Goal: Task Accomplishment & Management: Manage account settings

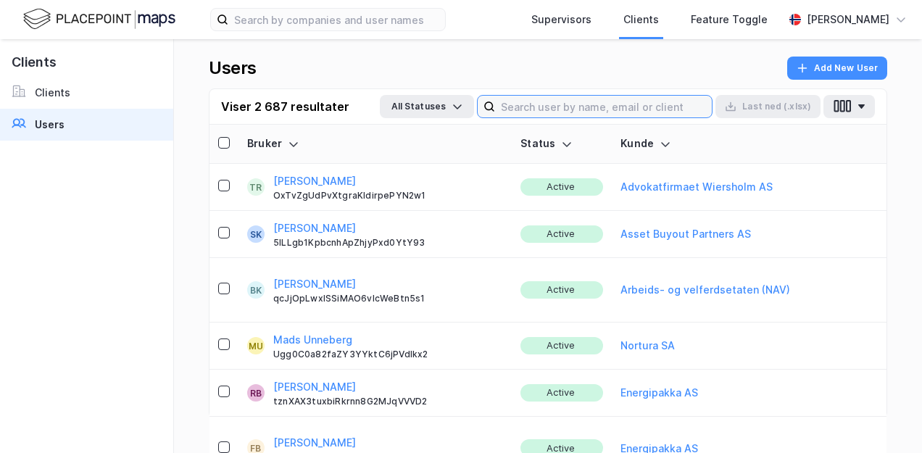
click at [596, 104] on input at bounding box center [603, 107] width 217 height 22
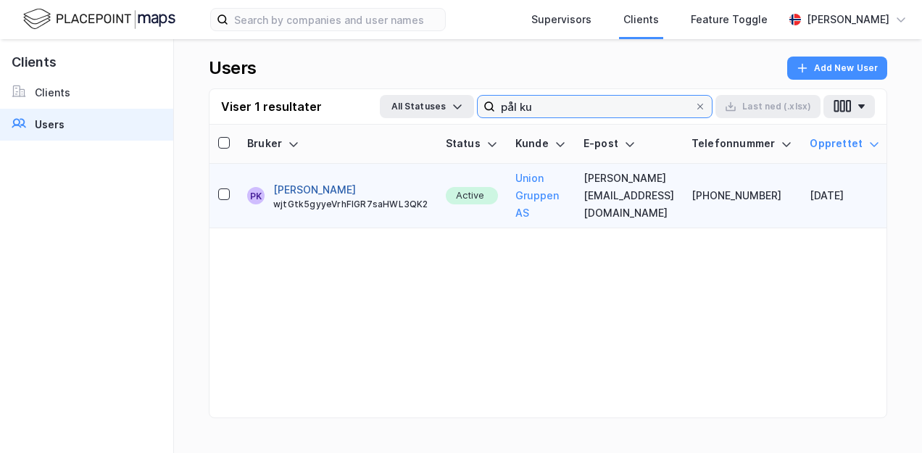
type input "pål ku"
click at [296, 192] on button "[PERSON_NAME]" at bounding box center [314, 189] width 83 height 17
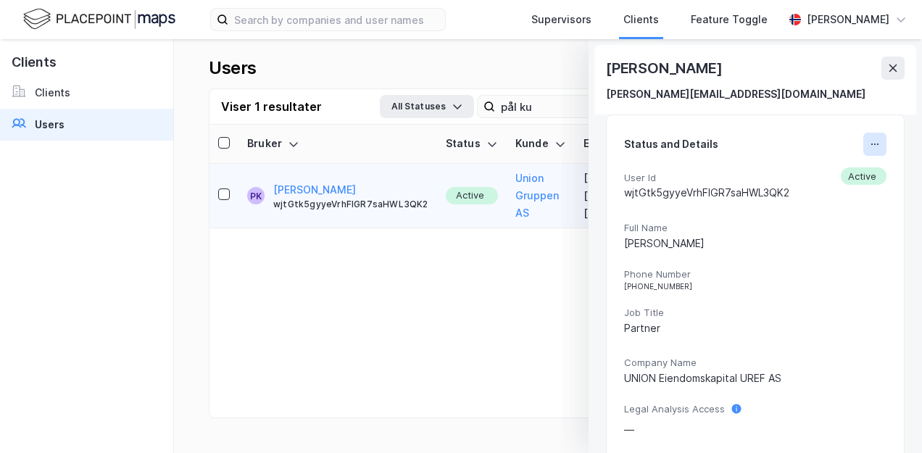
click at [869, 144] on icon at bounding box center [875, 144] width 12 height 12
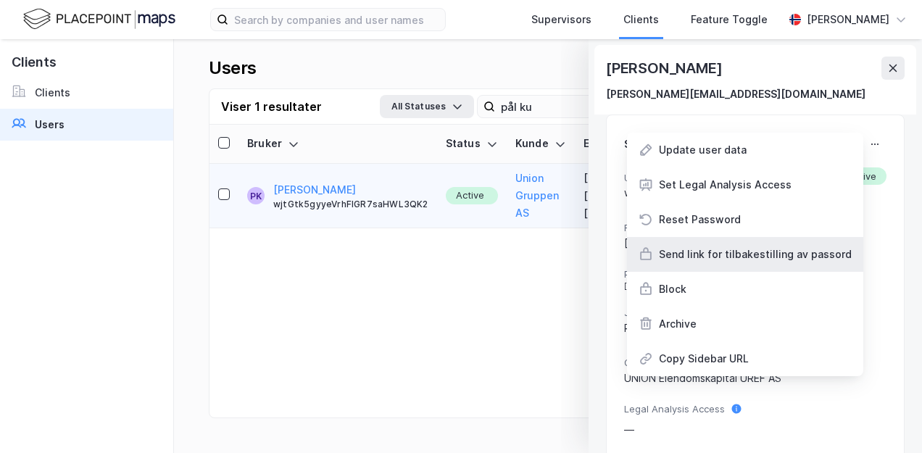
click at [713, 253] on div "Send link for tilbakestilling av passord" at bounding box center [755, 254] width 193 height 17
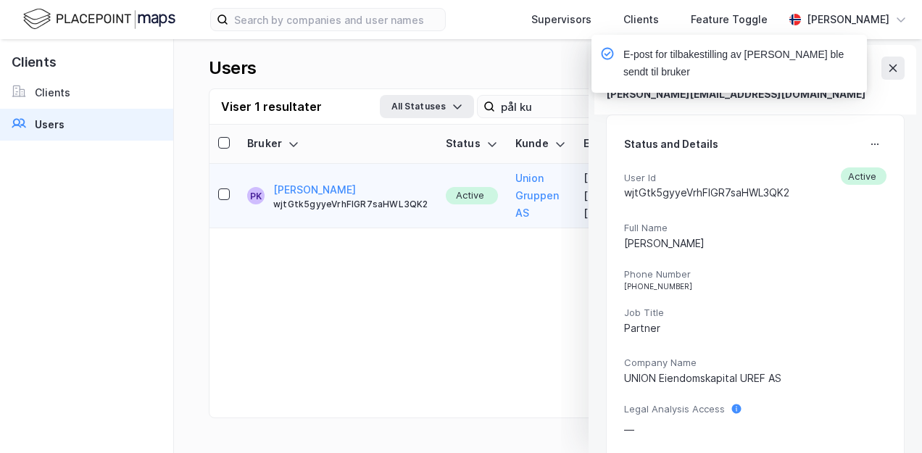
click at [893, 67] on div "E-post for tilbakestilling av [PERSON_NAME] ble sendt til bruker" at bounding box center [773, 67] width 276 height 65
click at [776, 72] on div "E-post for tilbakestilling av [PERSON_NAME] ble sendt til bruker" at bounding box center [740, 63] width 232 height 35
